Goal: Book appointment/travel/reservation

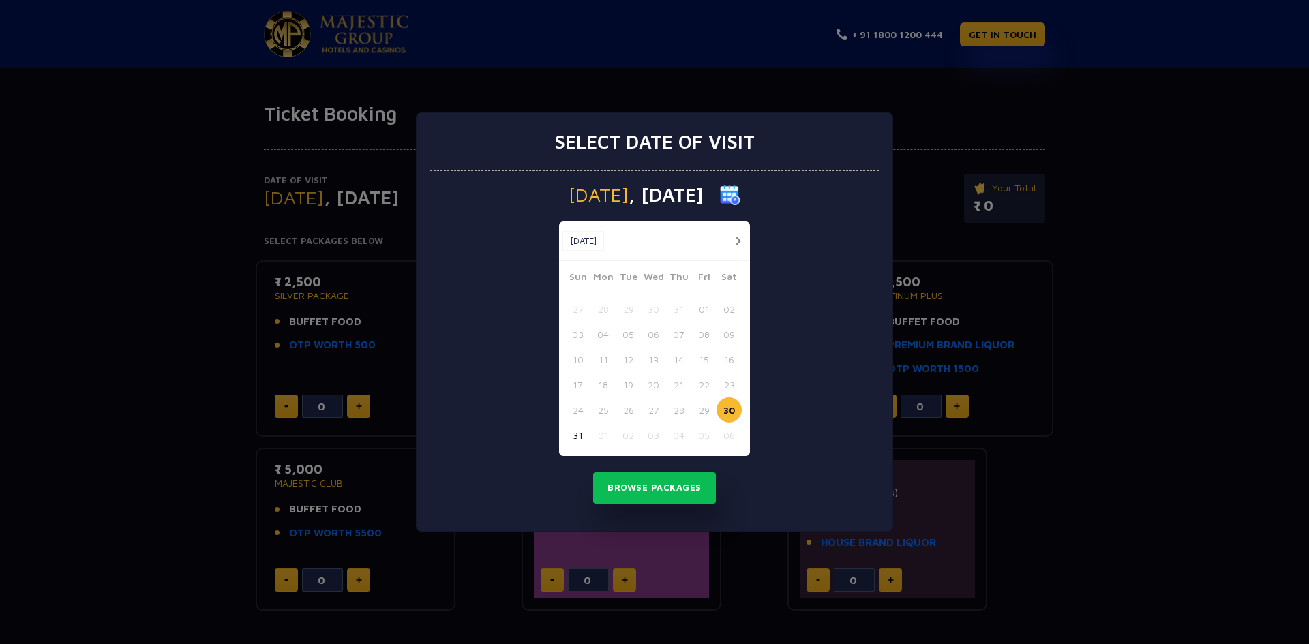
click at [741, 242] on button "button" at bounding box center [737, 240] width 17 height 17
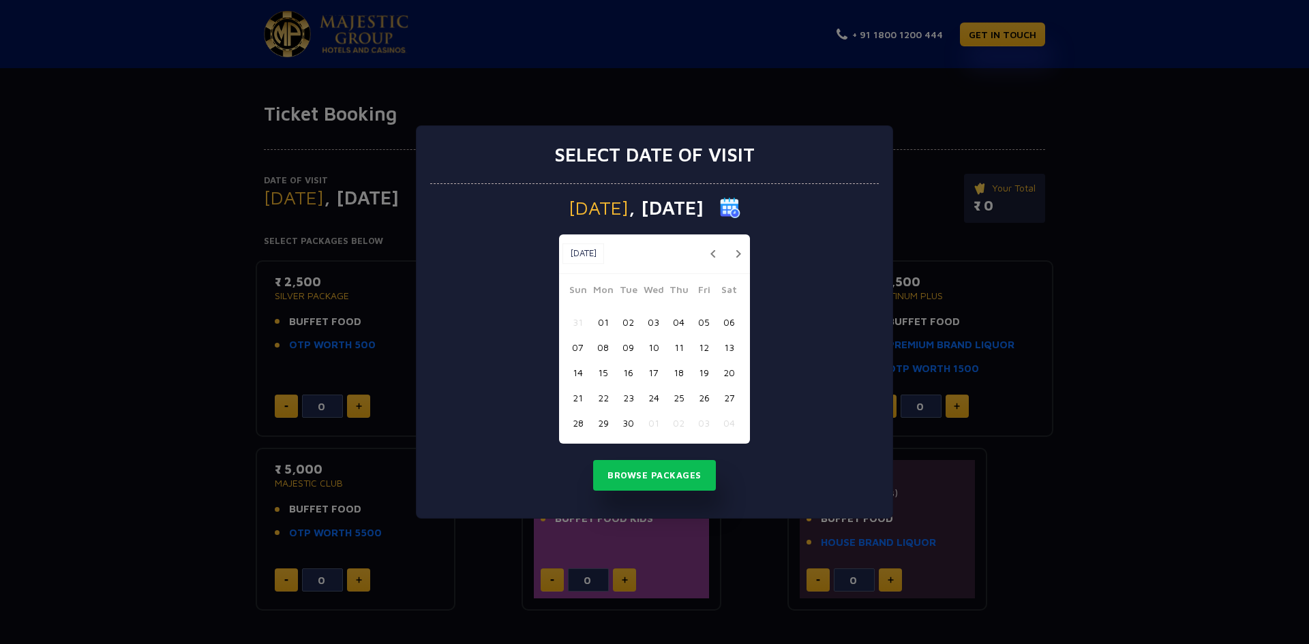
click at [741, 242] on div "[DATE] [DATE]" at bounding box center [654, 254] width 191 height 40
click at [741, 252] on button "button" at bounding box center [737, 253] width 17 height 17
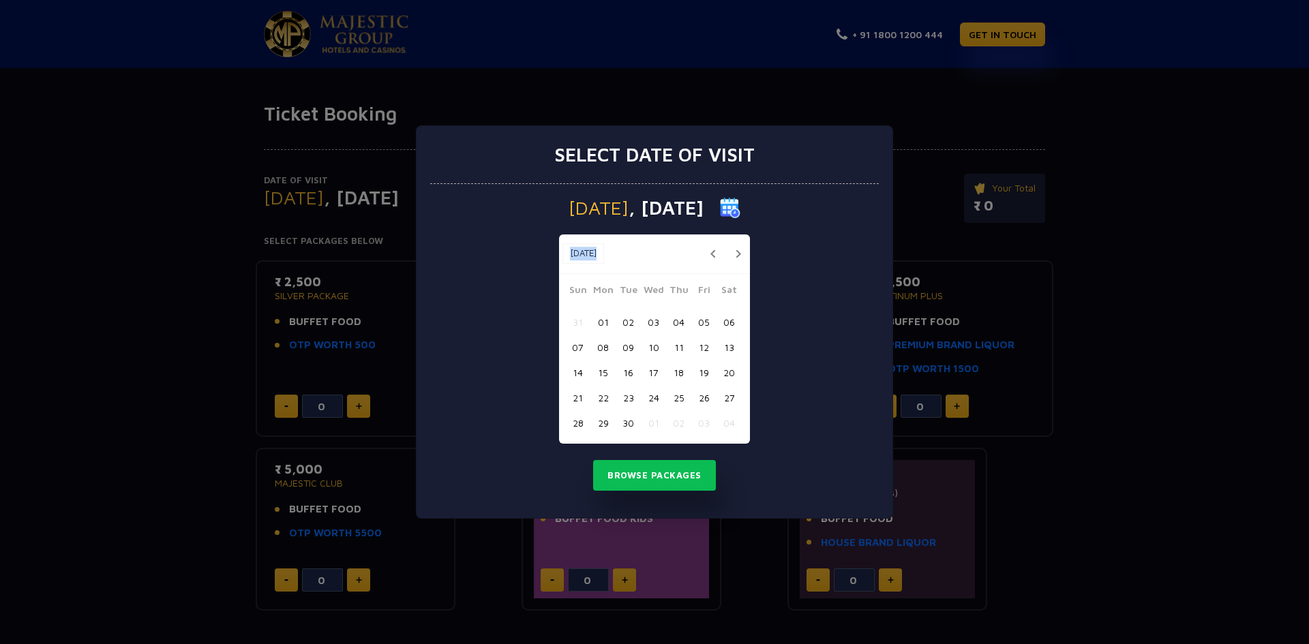
click at [739, 254] on button "button" at bounding box center [737, 253] width 17 height 17
click at [679, 424] on button "30" at bounding box center [678, 422] width 25 height 25
click at [664, 481] on button "Browse Packages" at bounding box center [654, 475] width 123 height 31
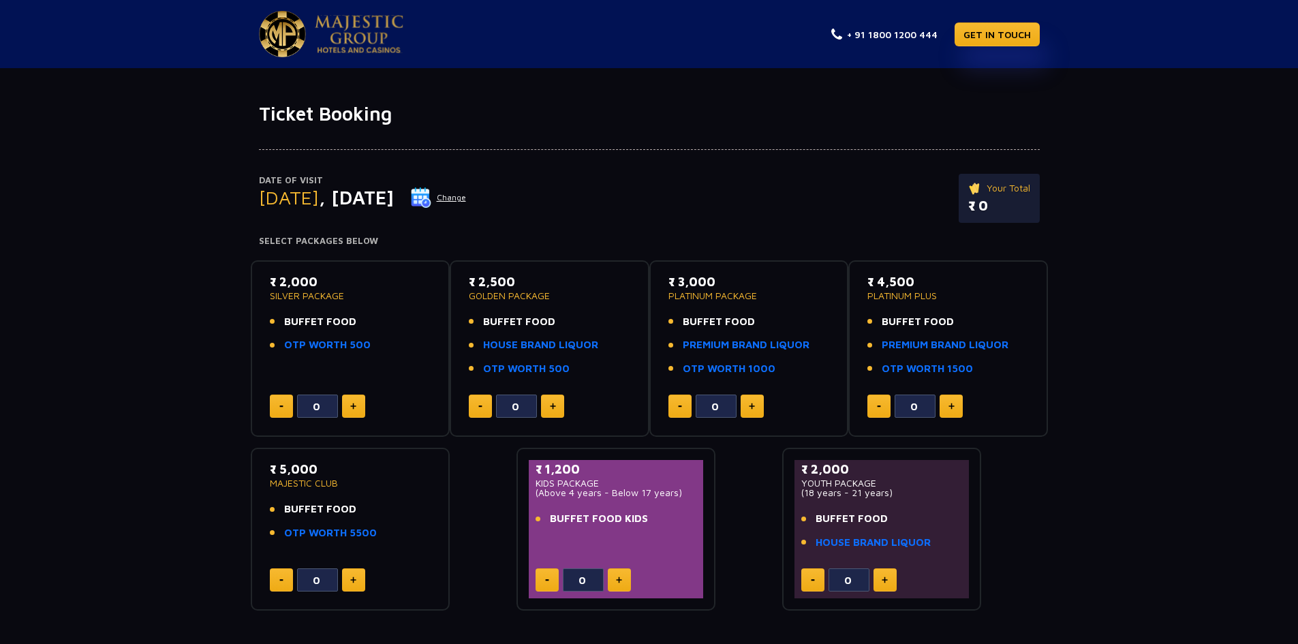
drag, startPoint x: 269, startPoint y: 276, endPoint x: 329, endPoint y: 282, distance: 60.3
click at [329, 282] on div "₹ 2,000 SILVER PACKAGE BUFFET FOOD OTP WORTH 500 0" at bounding box center [350, 349] width 175 height 153
drag, startPoint x: 384, startPoint y: 343, endPoint x: 256, endPoint y: 329, distance: 128.9
click at [256, 329] on div "₹ 2,000 SILVER PACKAGE BUFFET FOOD OTP WORTH 500 0" at bounding box center [351, 348] width 200 height 177
click at [306, 350] on link "OTP WORTH 500" at bounding box center [327, 345] width 87 height 16
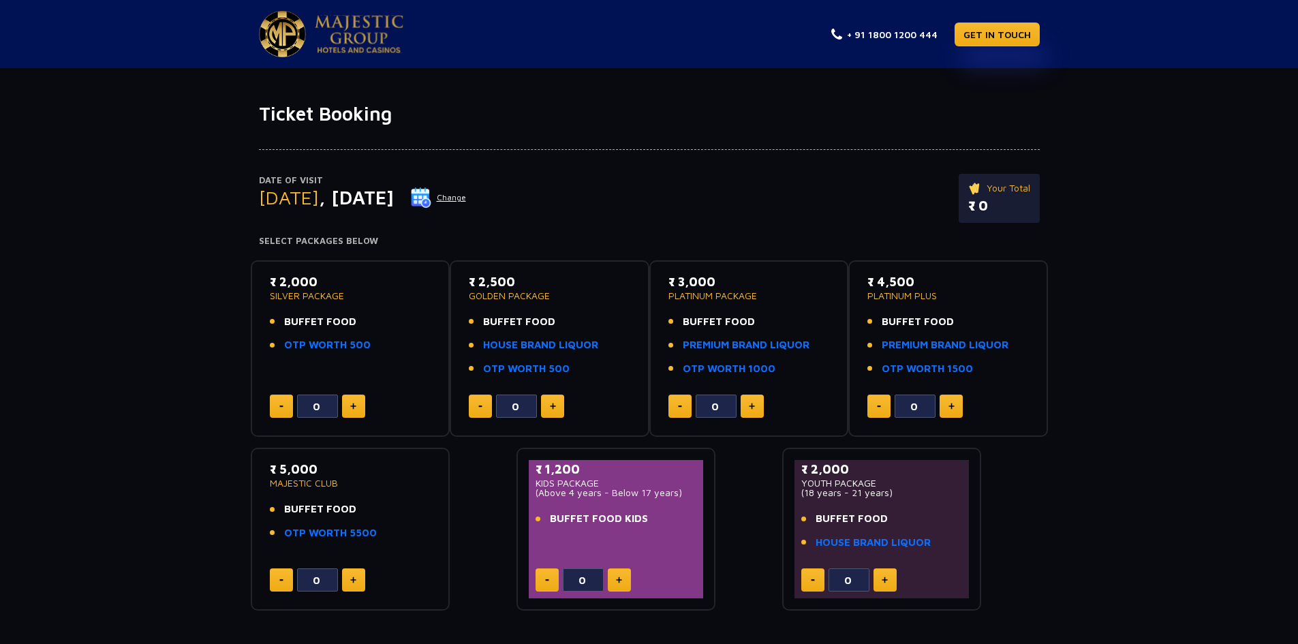
click at [386, 373] on div "₹ 2,000 SILVER PACKAGE BUFFET FOOD OTP WORTH 500 0" at bounding box center [350, 349] width 175 height 153
drag, startPoint x: 423, startPoint y: 133, endPoint x: 438, endPoint y: 135, distance: 15.8
